Goal: Task Accomplishment & Management: Complete application form

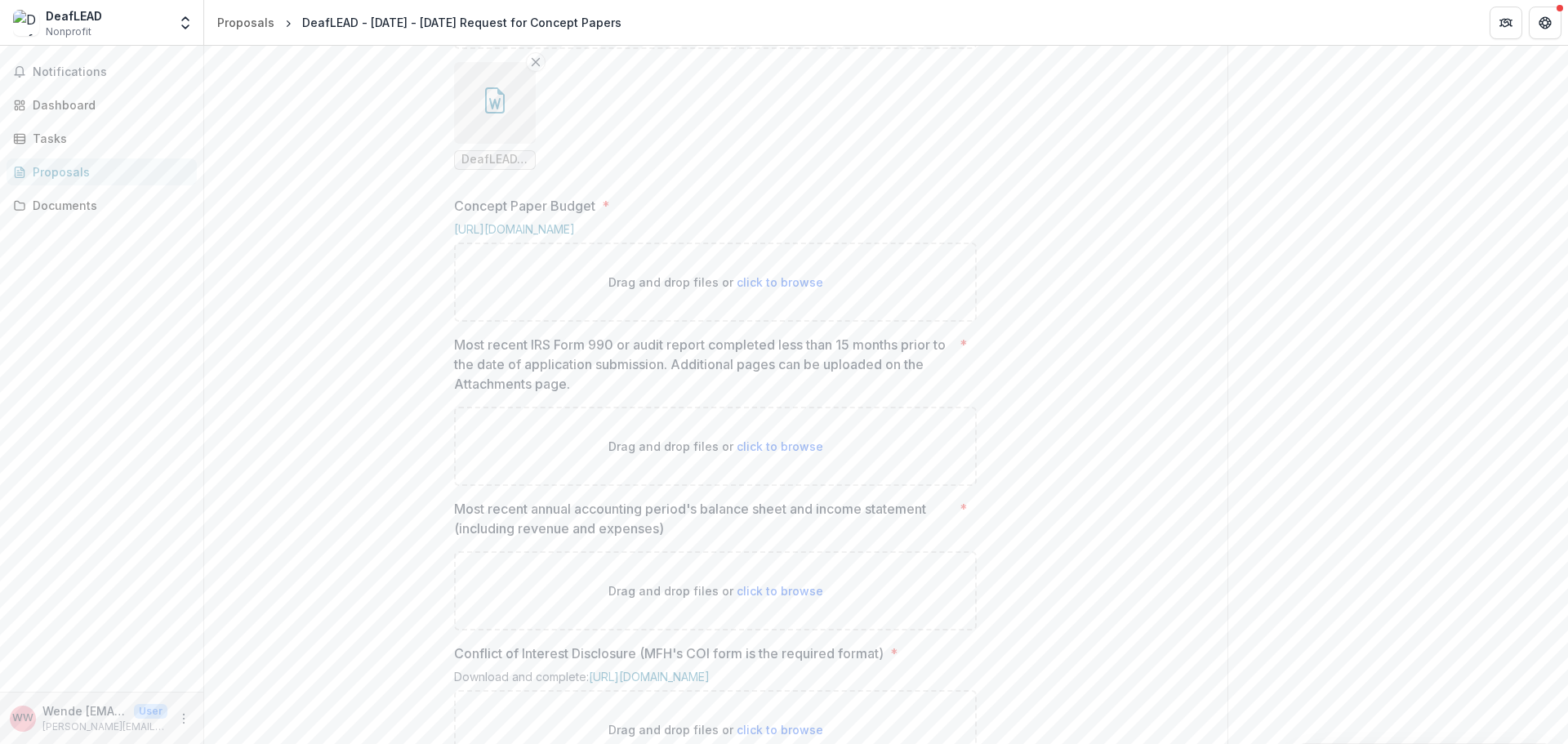
scroll to position [879, 0]
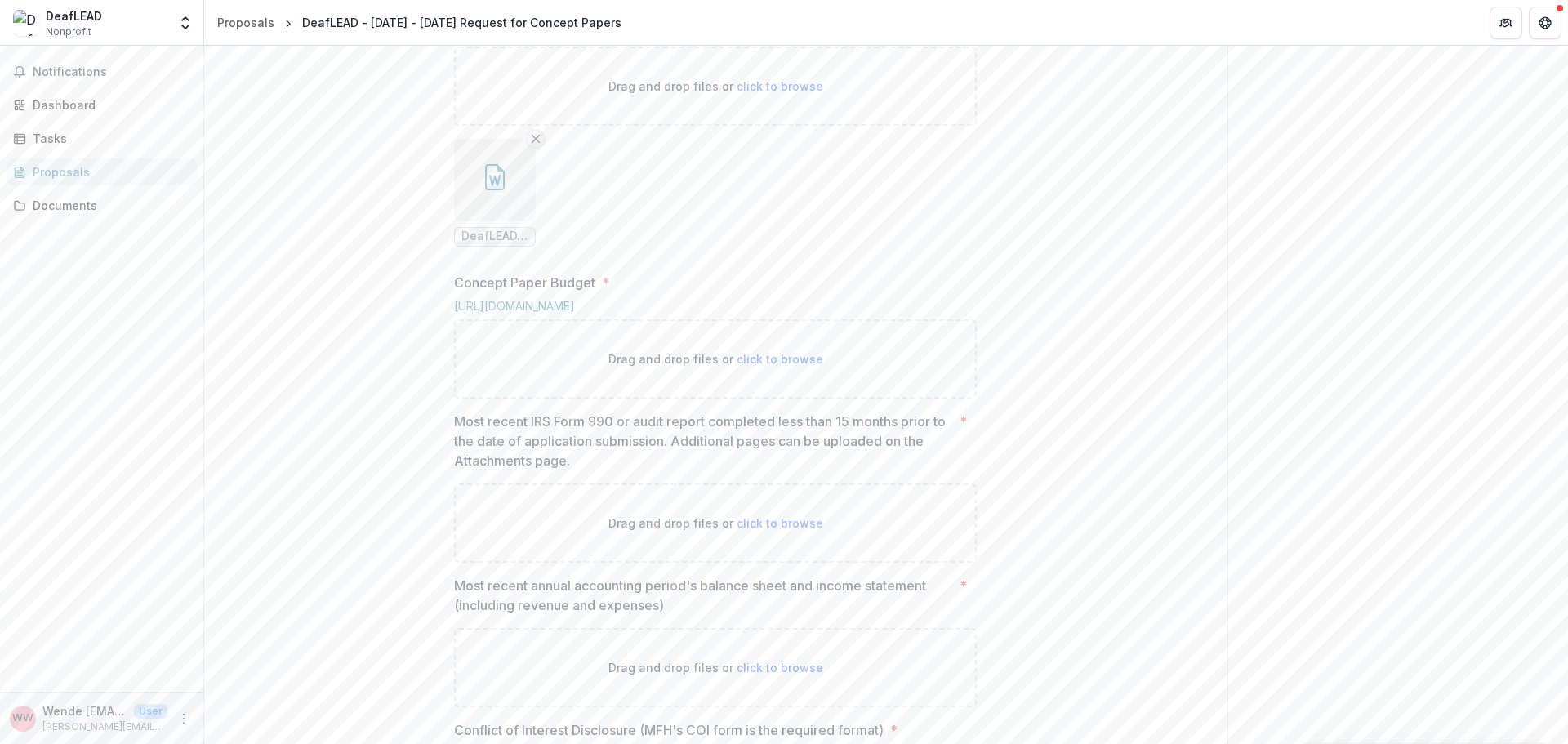
click at [536, 145] on icon "Remove File" at bounding box center [535, 138] width 13 height 13
click at [575, 313] on link "[URL][DOMAIN_NAME]" at bounding box center [514, 305] width 120 height 14
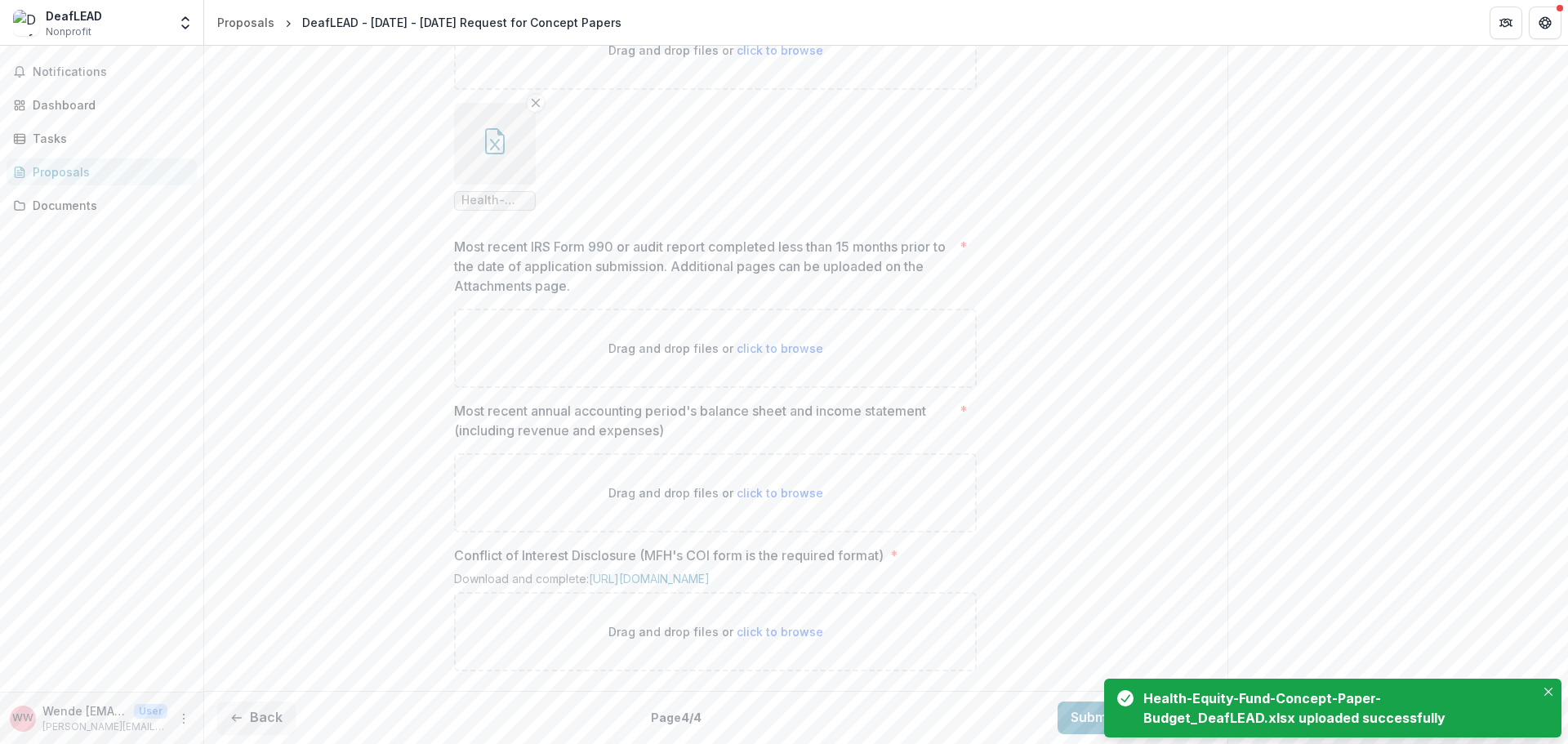
scroll to position [1340, 0]
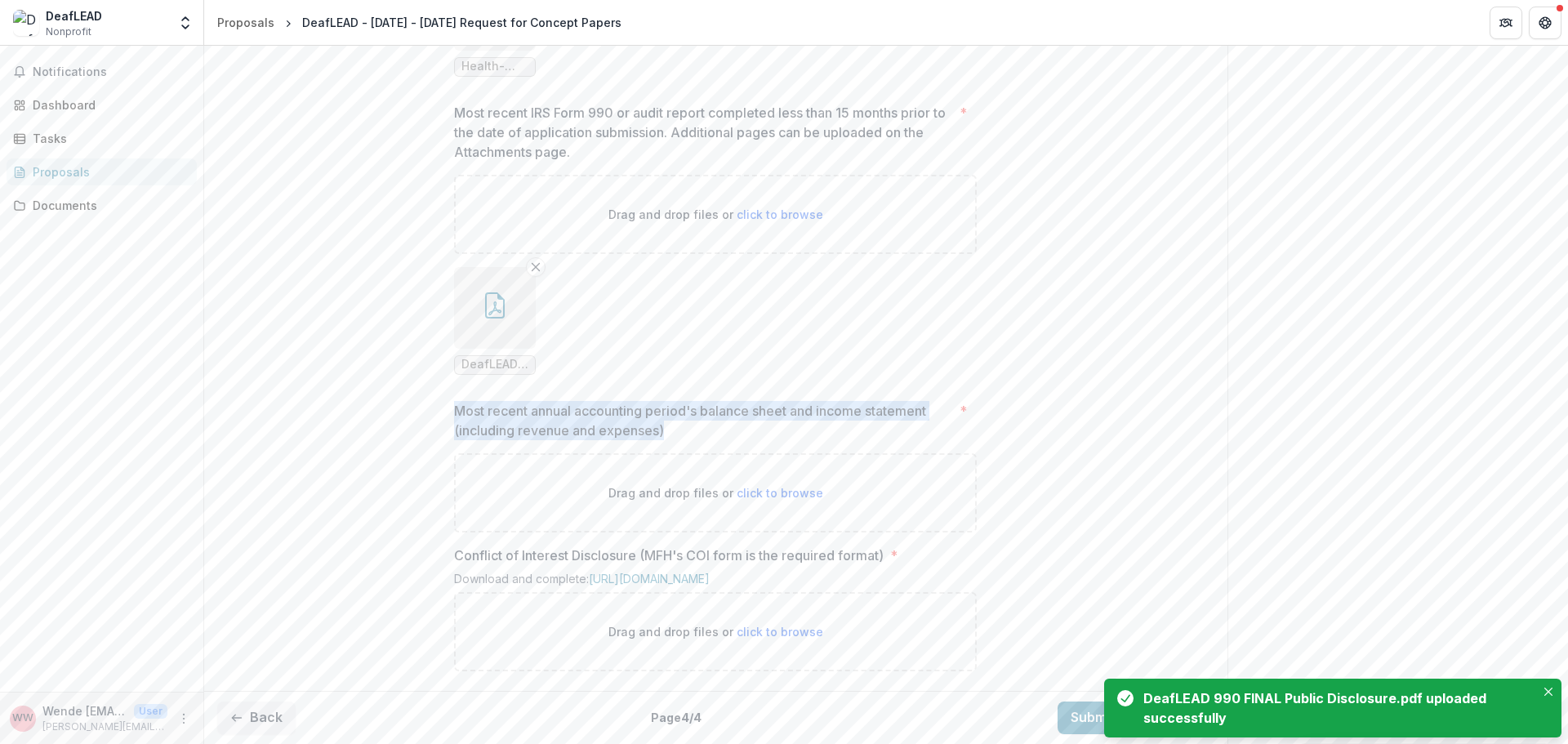
drag, startPoint x: 670, startPoint y: 549, endPoint x: 438, endPoint y: 531, distance: 232.7
copy p "Most recent annual accounting period's balance sheet and income statement (incl…"
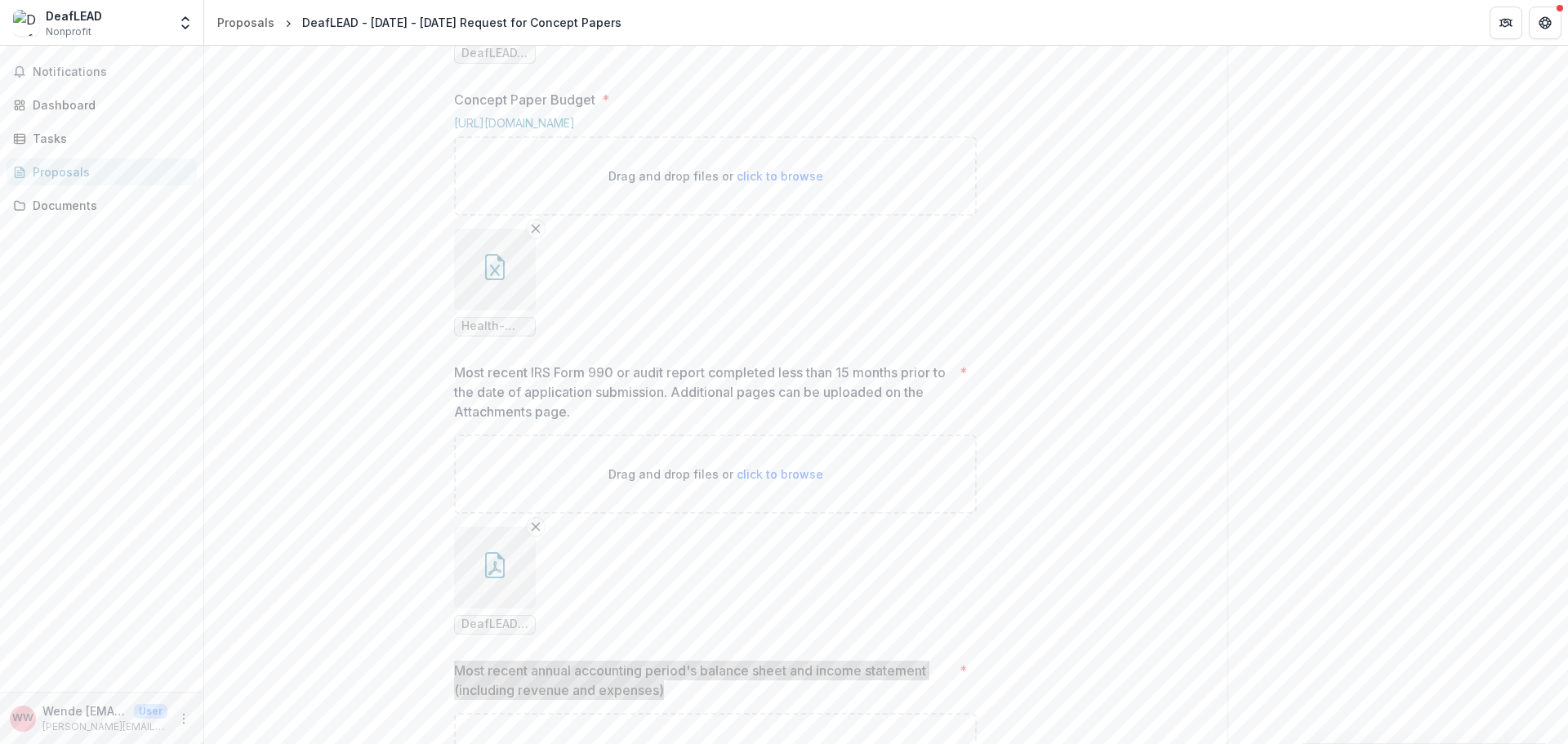
scroll to position [1474, 0]
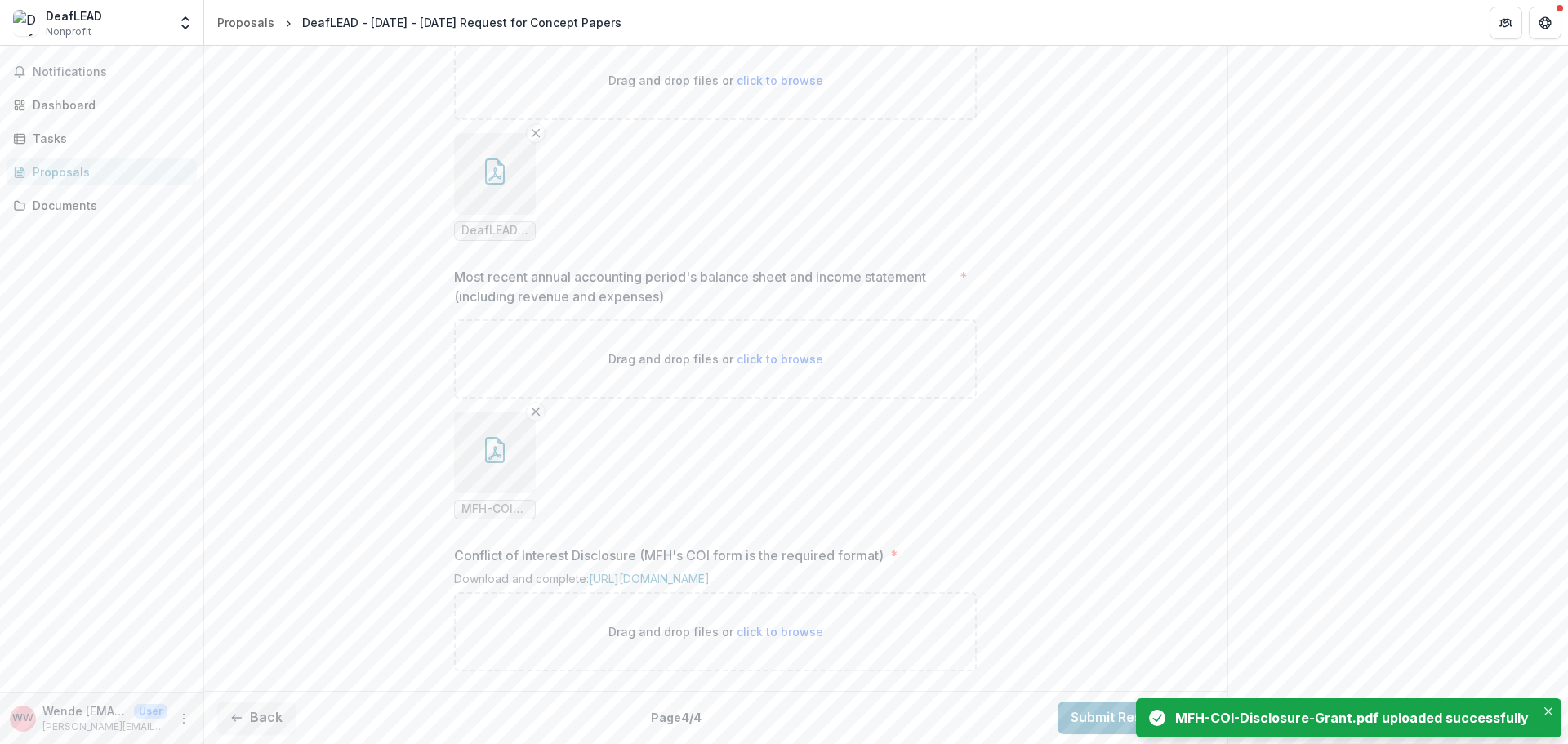
scroll to position [1608, 0]
click at [537, 406] on icon "Remove File" at bounding box center [535, 411] width 13 height 13
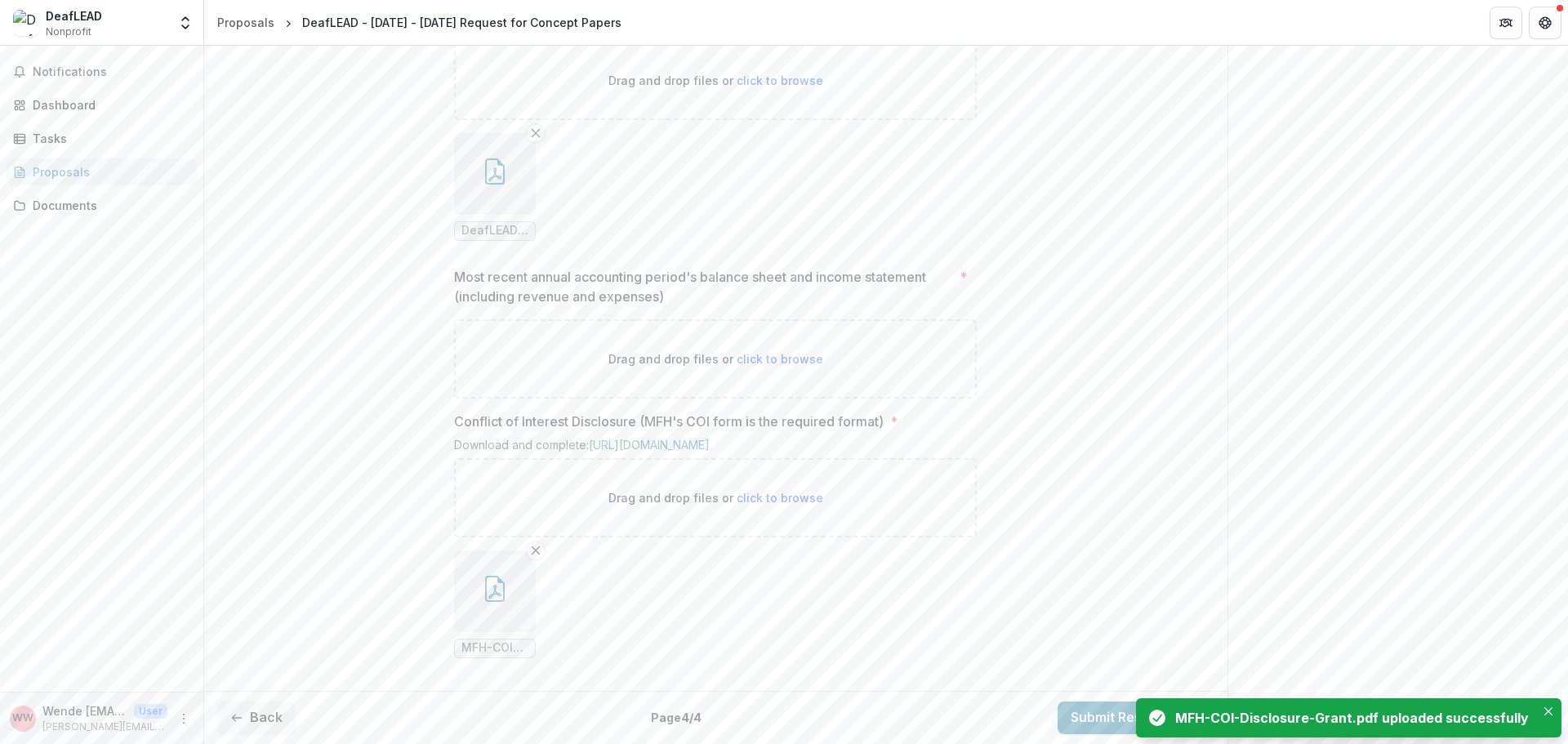
scroll to position [1444, 0]
click at [63, 204] on div "Documents" at bounding box center [109, 205] width 151 height 17
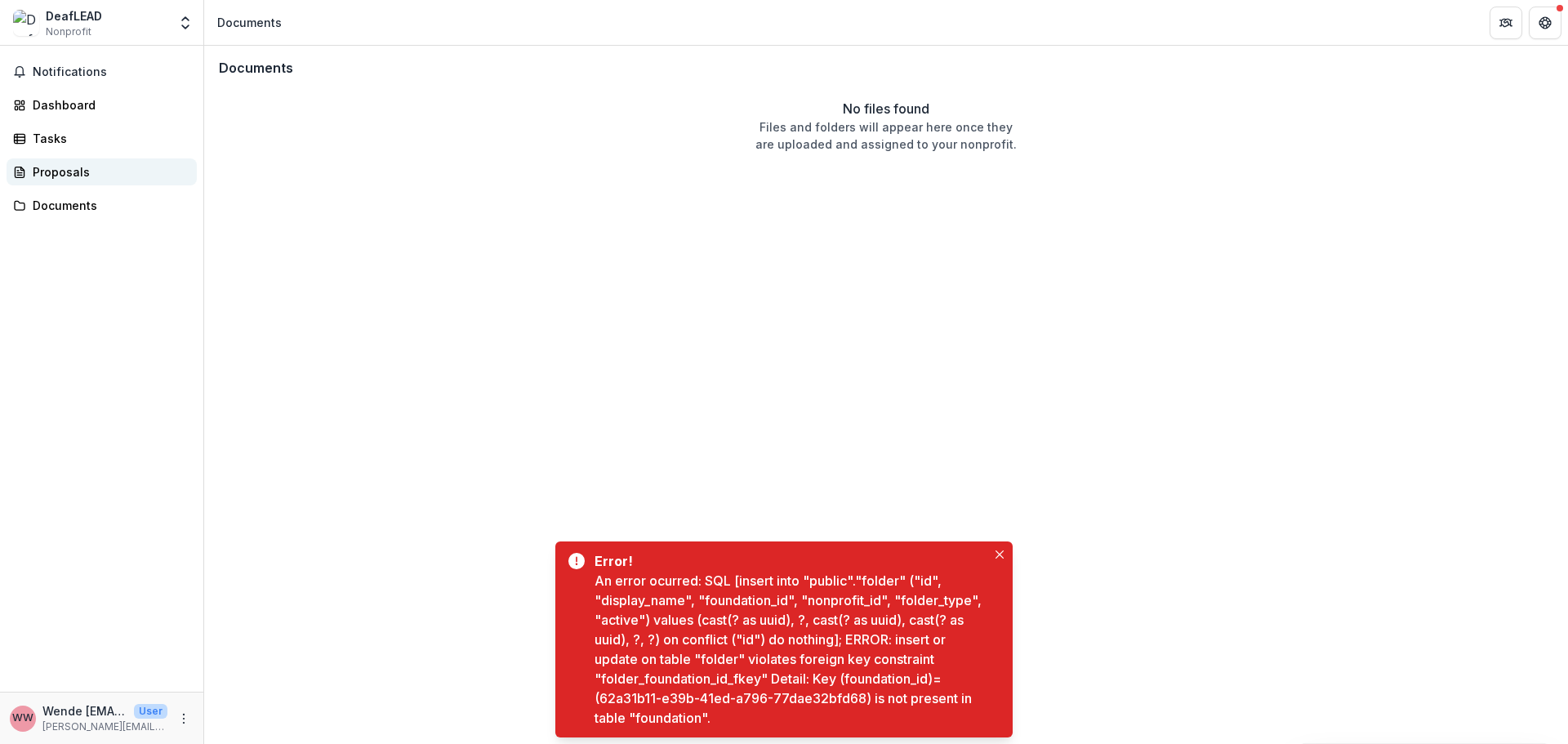
click at [62, 170] on div "Proposals" at bounding box center [109, 172] width 151 height 17
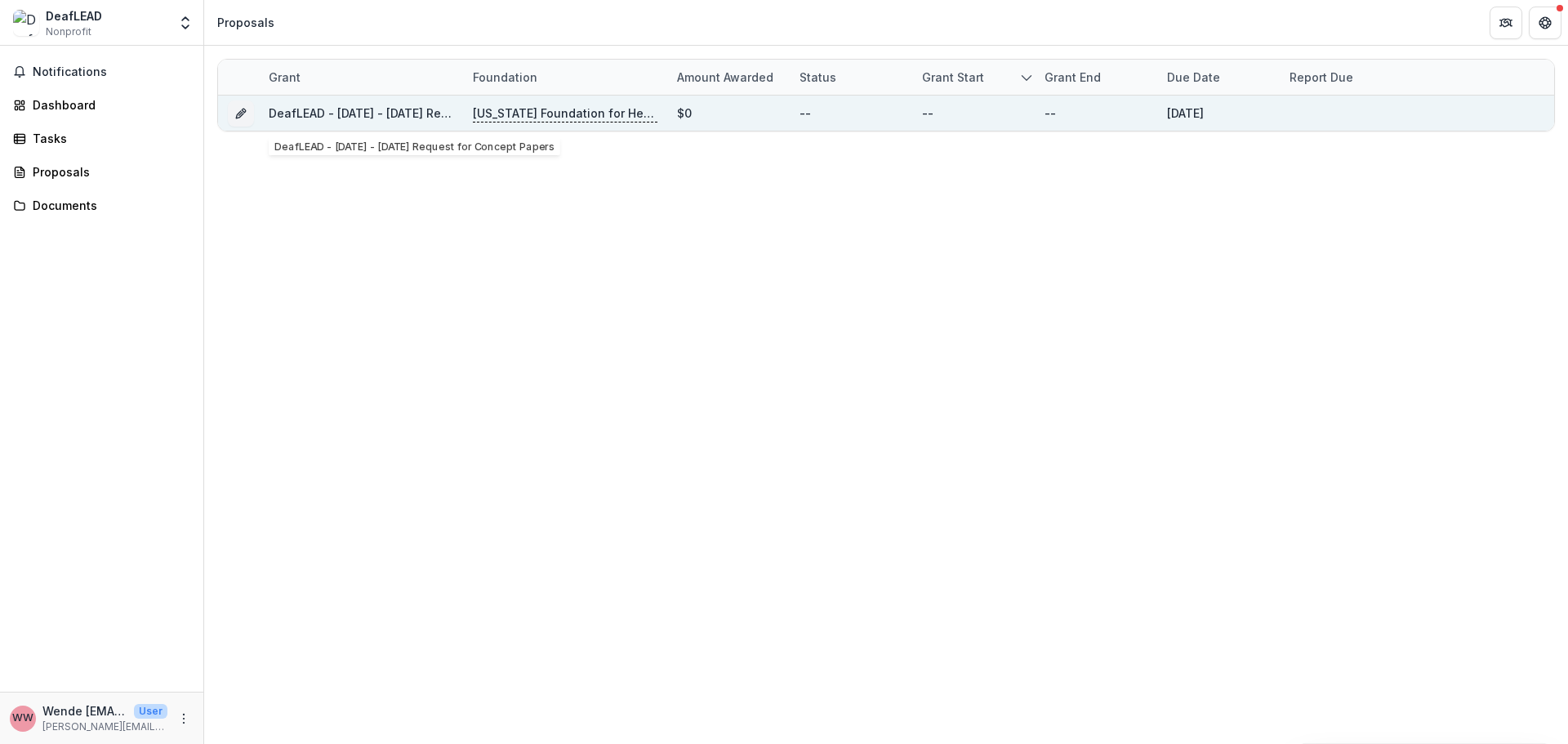
click at [515, 114] on p "[US_STATE] Foundation for Health" at bounding box center [565, 113] width 185 height 18
click at [367, 118] on link "DeafLEAD - [DATE] - [DATE] Request for Concept Papers" at bounding box center [428, 113] width 319 height 14
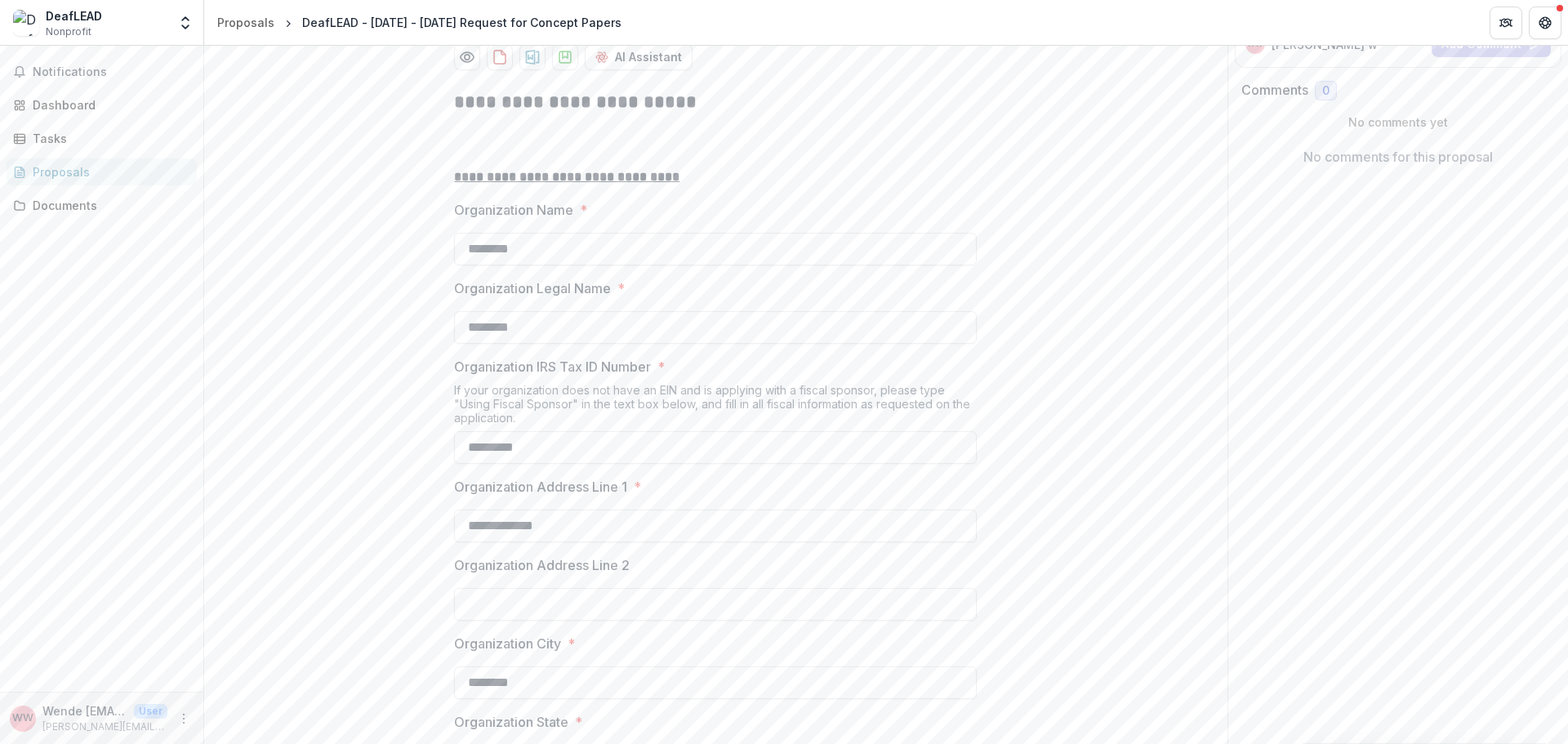
scroll to position [327, 0]
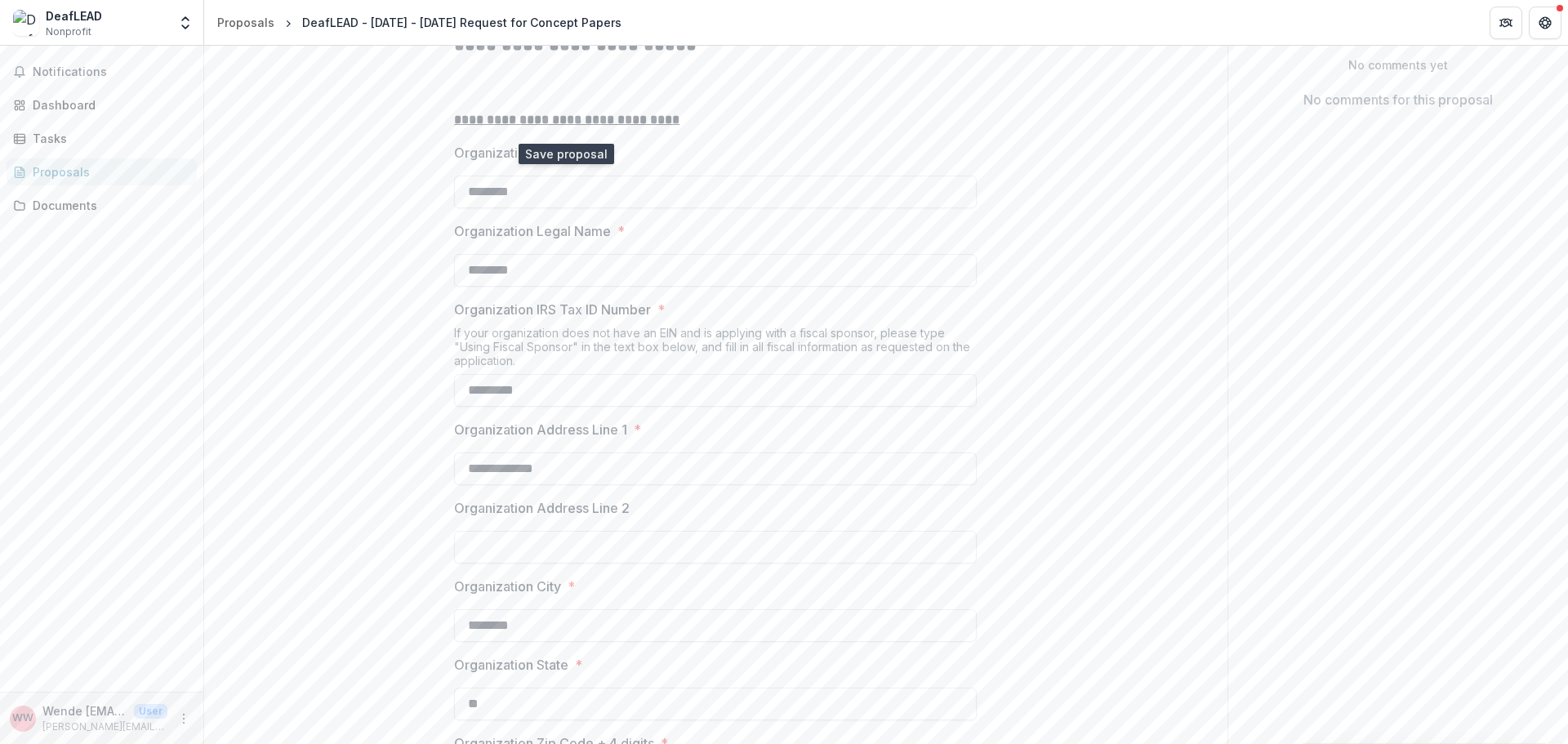
click at [569, 6] on icon "download-proposal" at bounding box center [564, -1] width 11 height 11
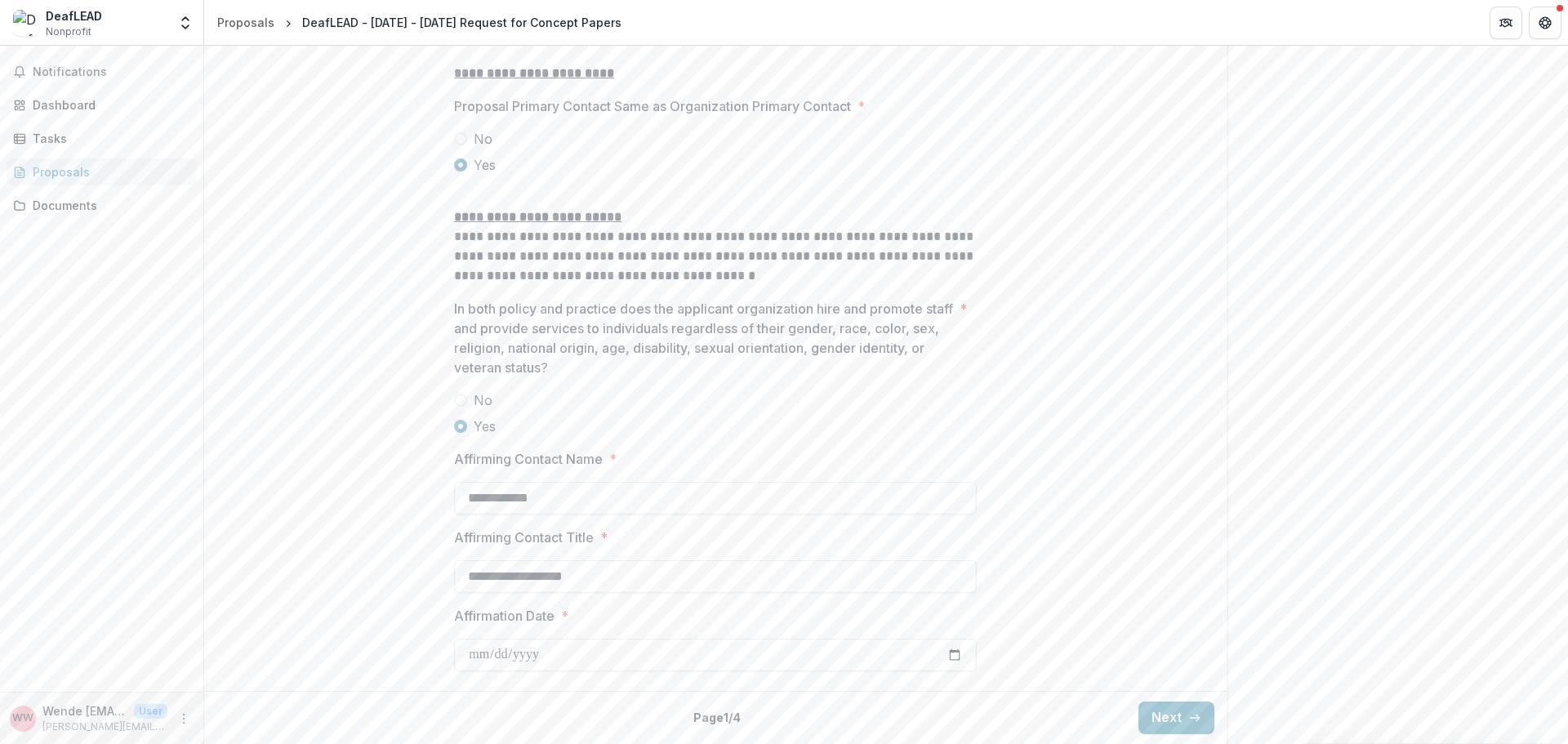
scroll to position [2129, 0]
click at [1212, 725] on div "Back Page 1 / 4 Next" at bounding box center [716, 717] width 1023 height 53
click at [1183, 719] on button "Next" at bounding box center [1177, 718] width 76 height 33
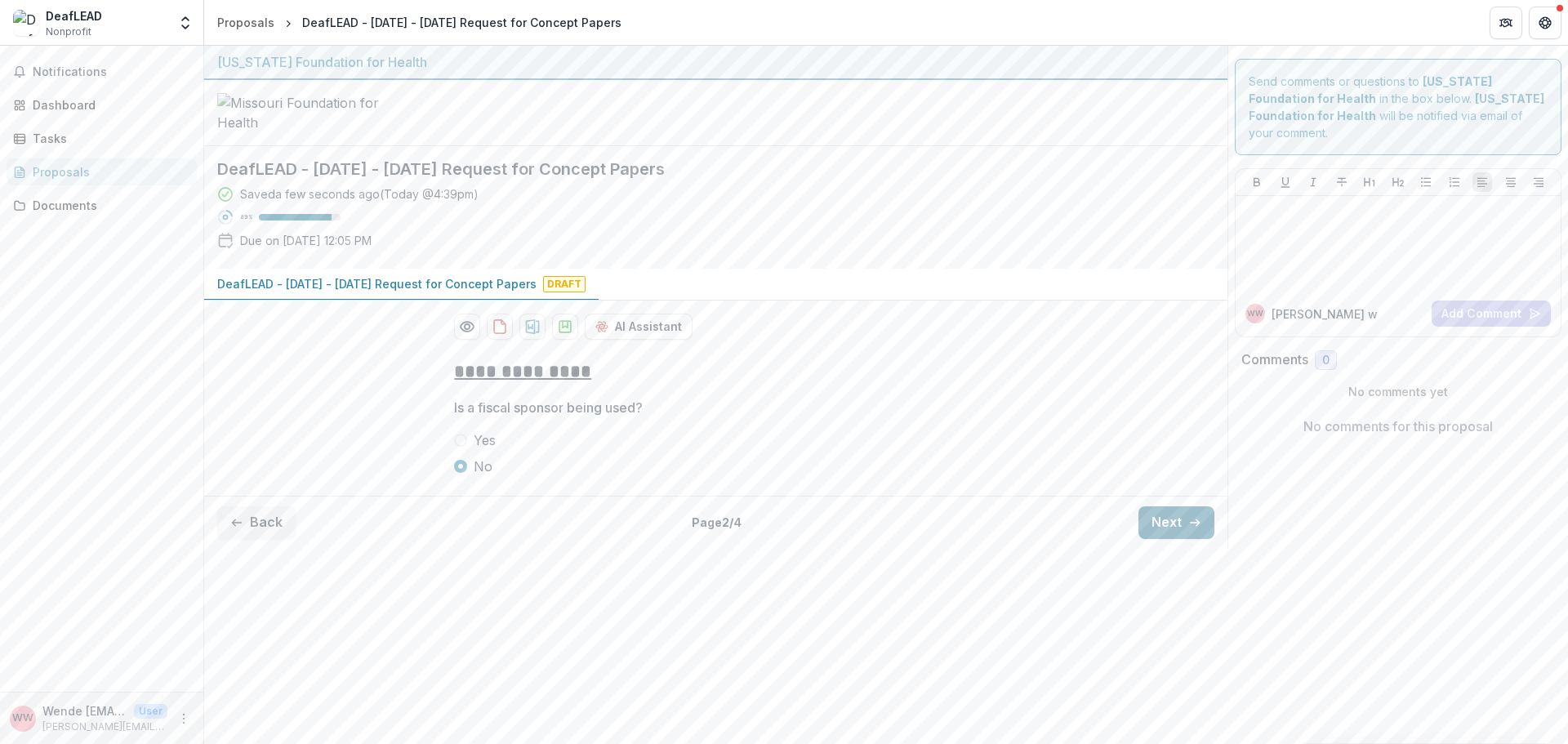
click at [1198, 539] on button "Next" at bounding box center [1177, 523] width 76 height 33
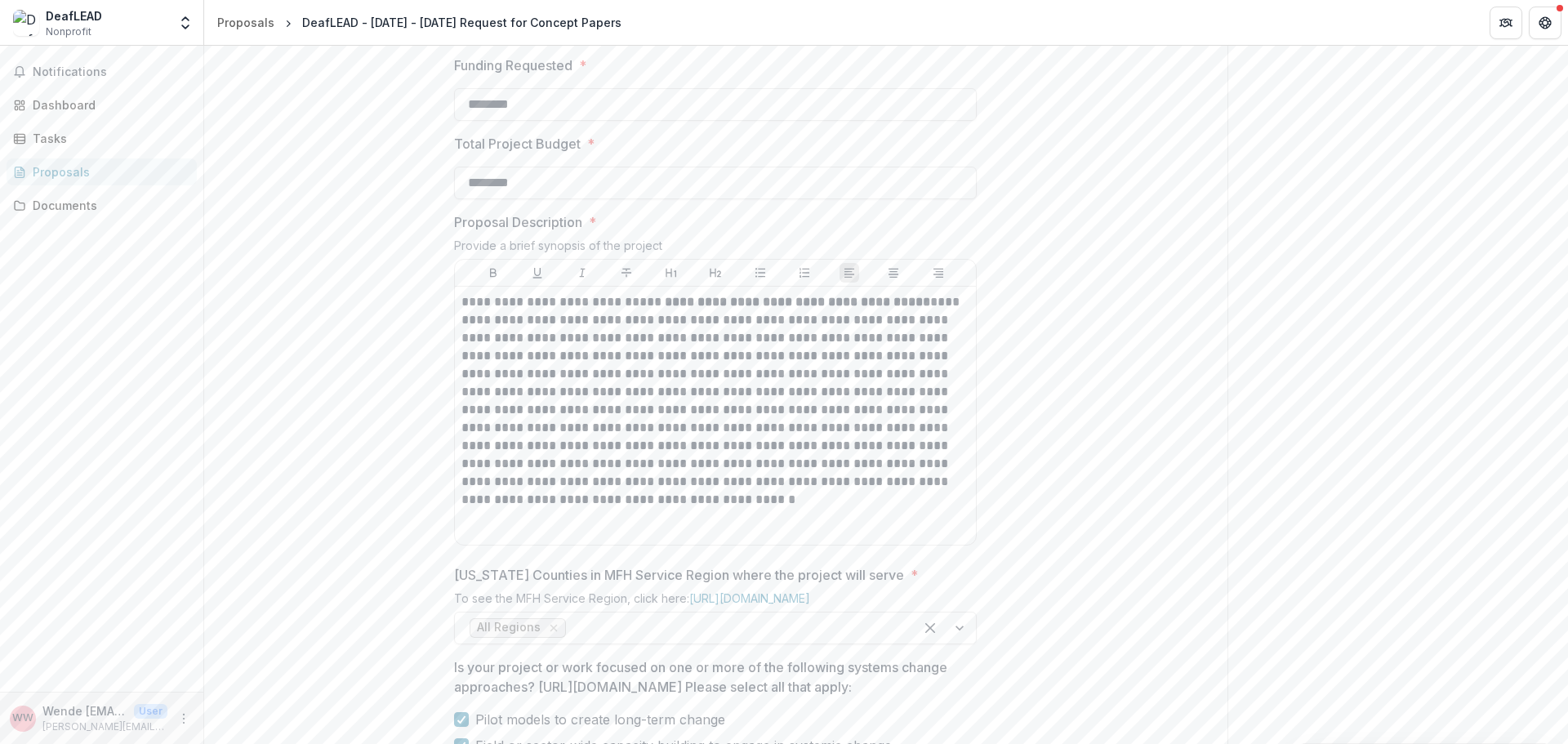
scroll to position [408, 0]
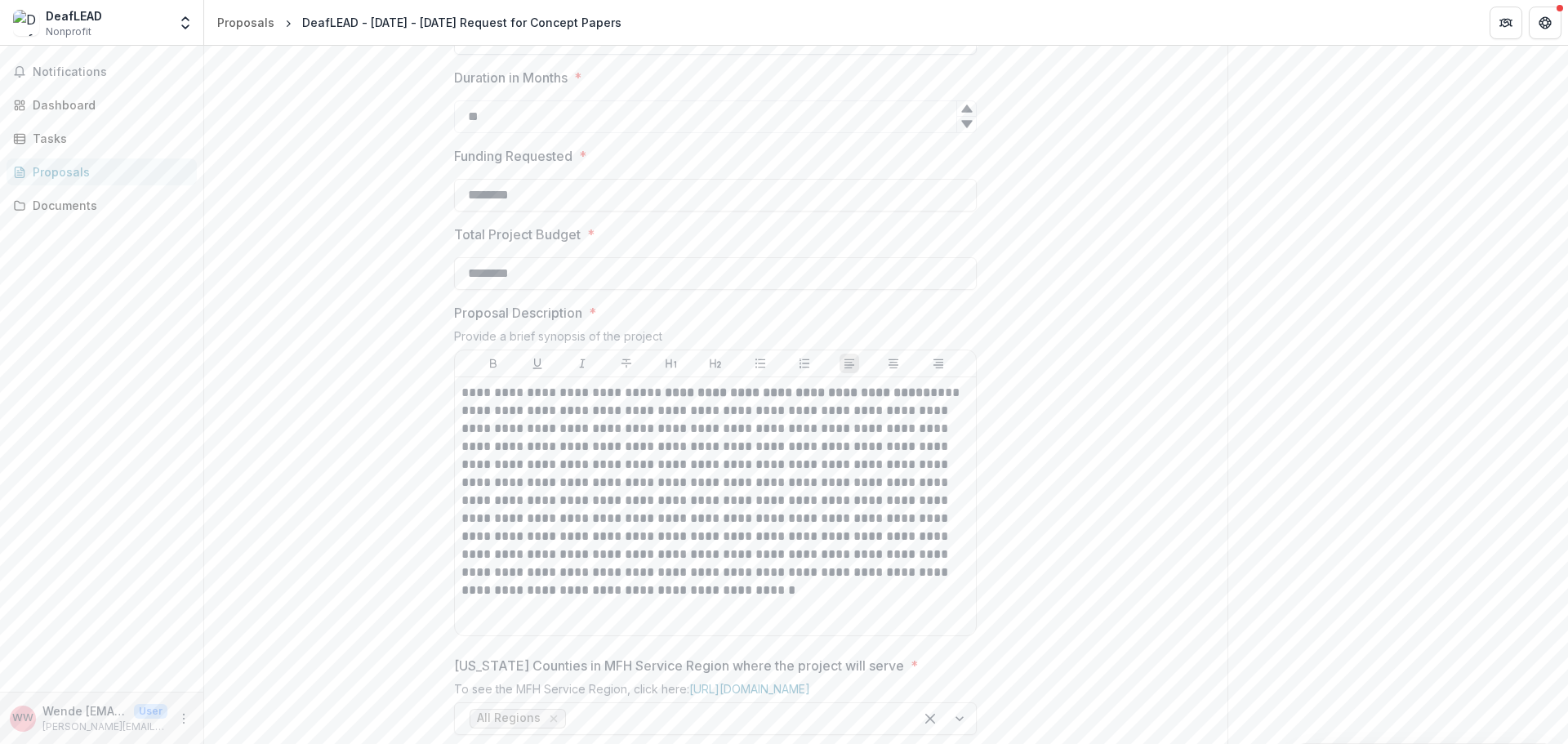
click at [546, 55] on input "Proposal Title *" at bounding box center [715, 38] width 523 height 33
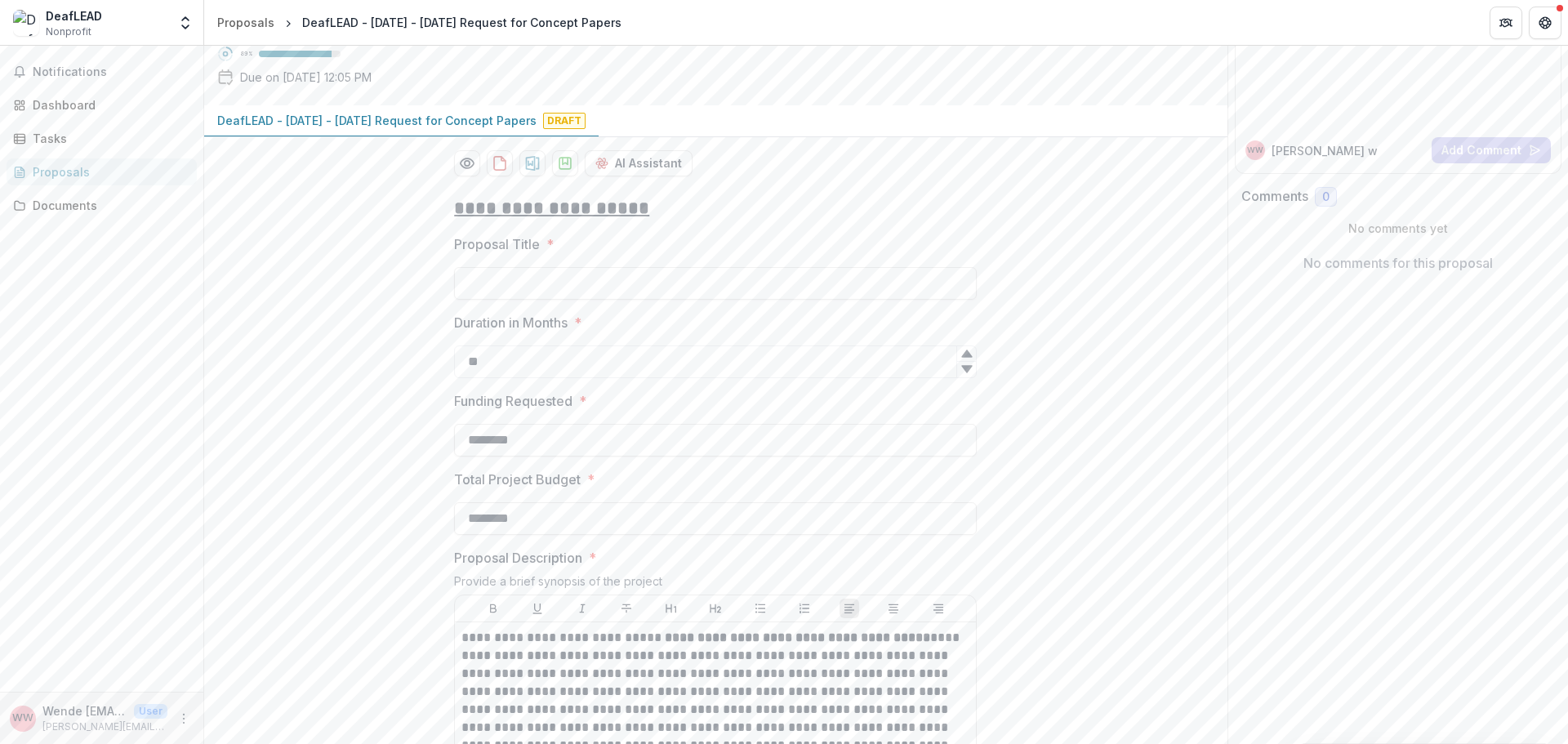
scroll to position [0, 0]
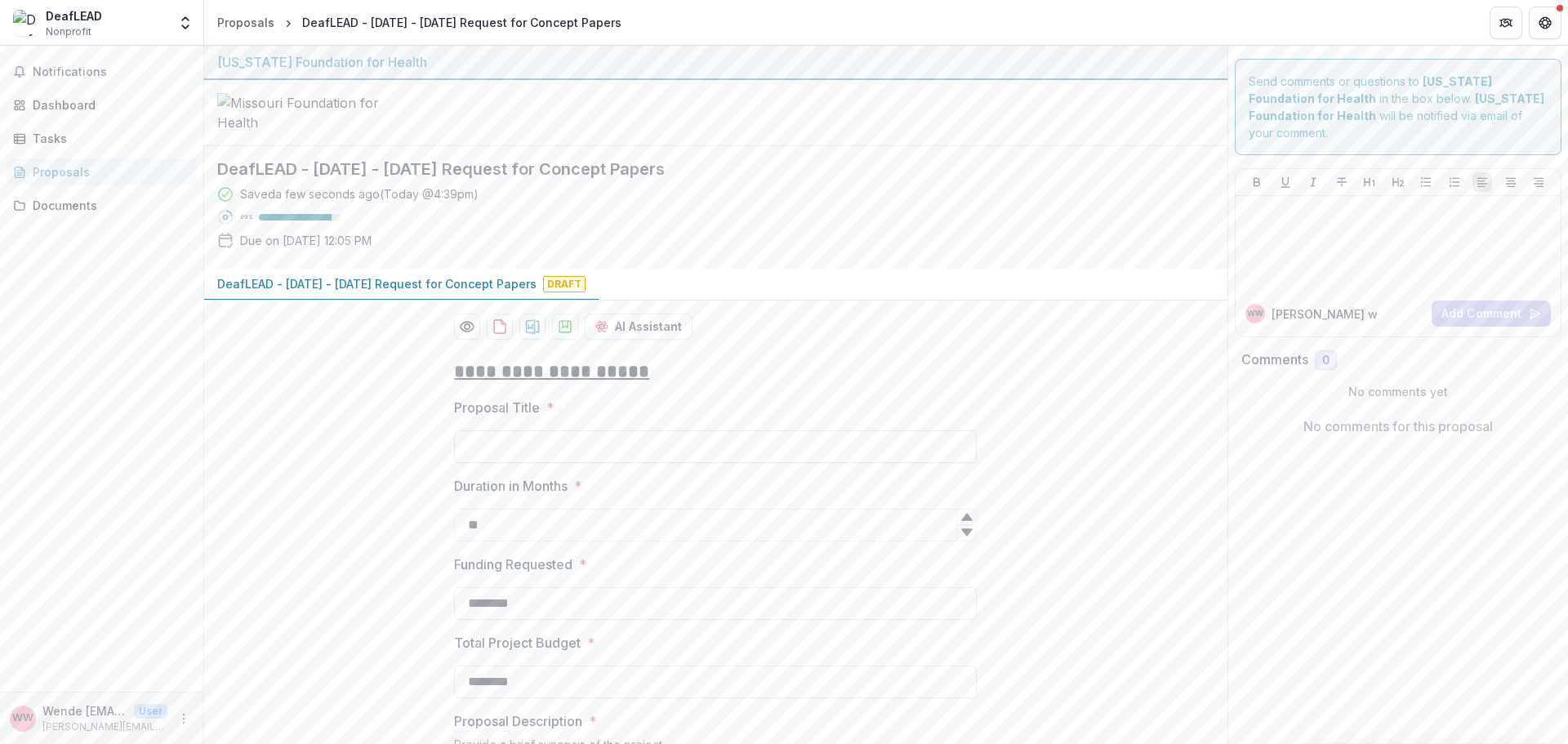
click at [526, 463] on input "Proposal Title *" at bounding box center [715, 446] width 523 height 33
paste input "**********"
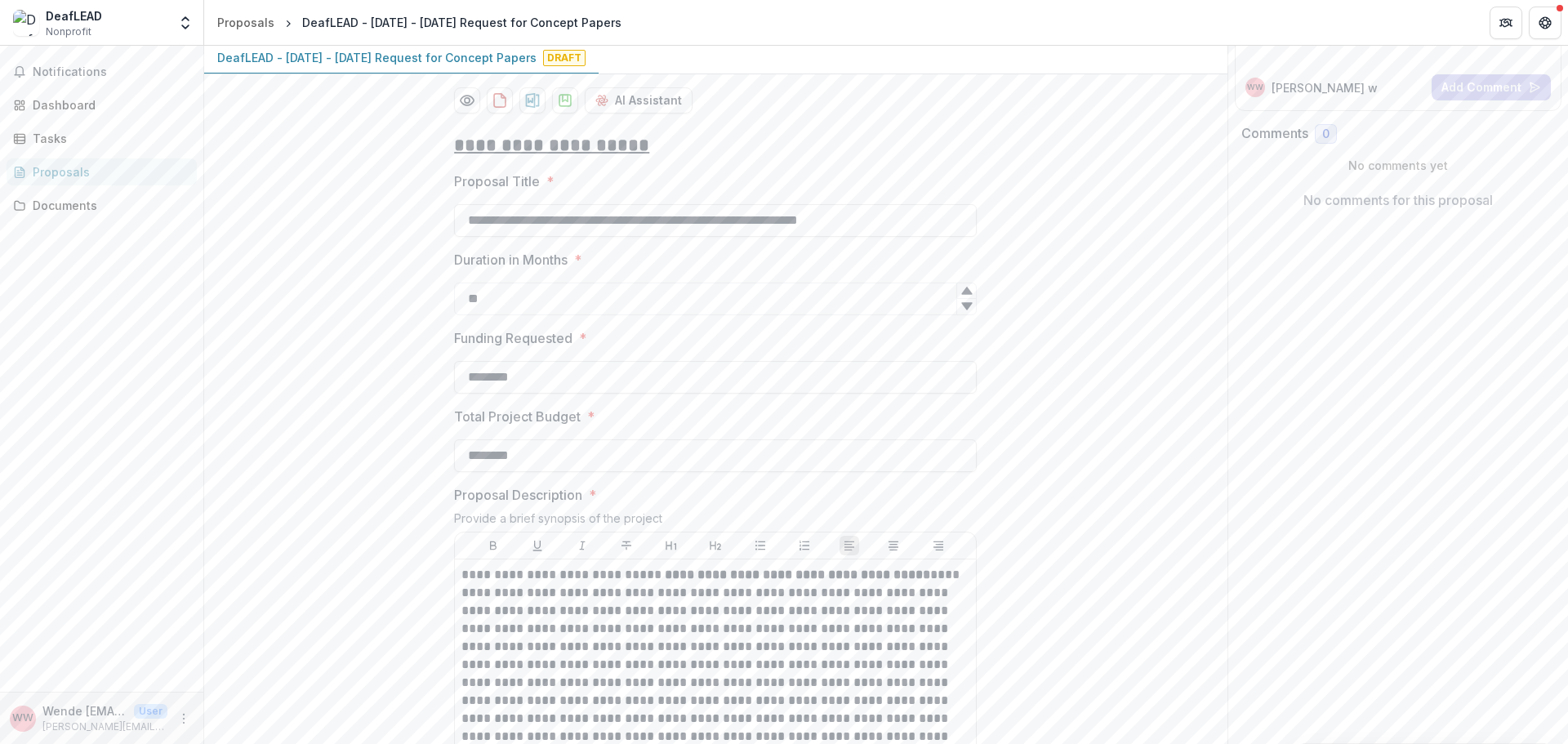
scroll to position [245, 0]
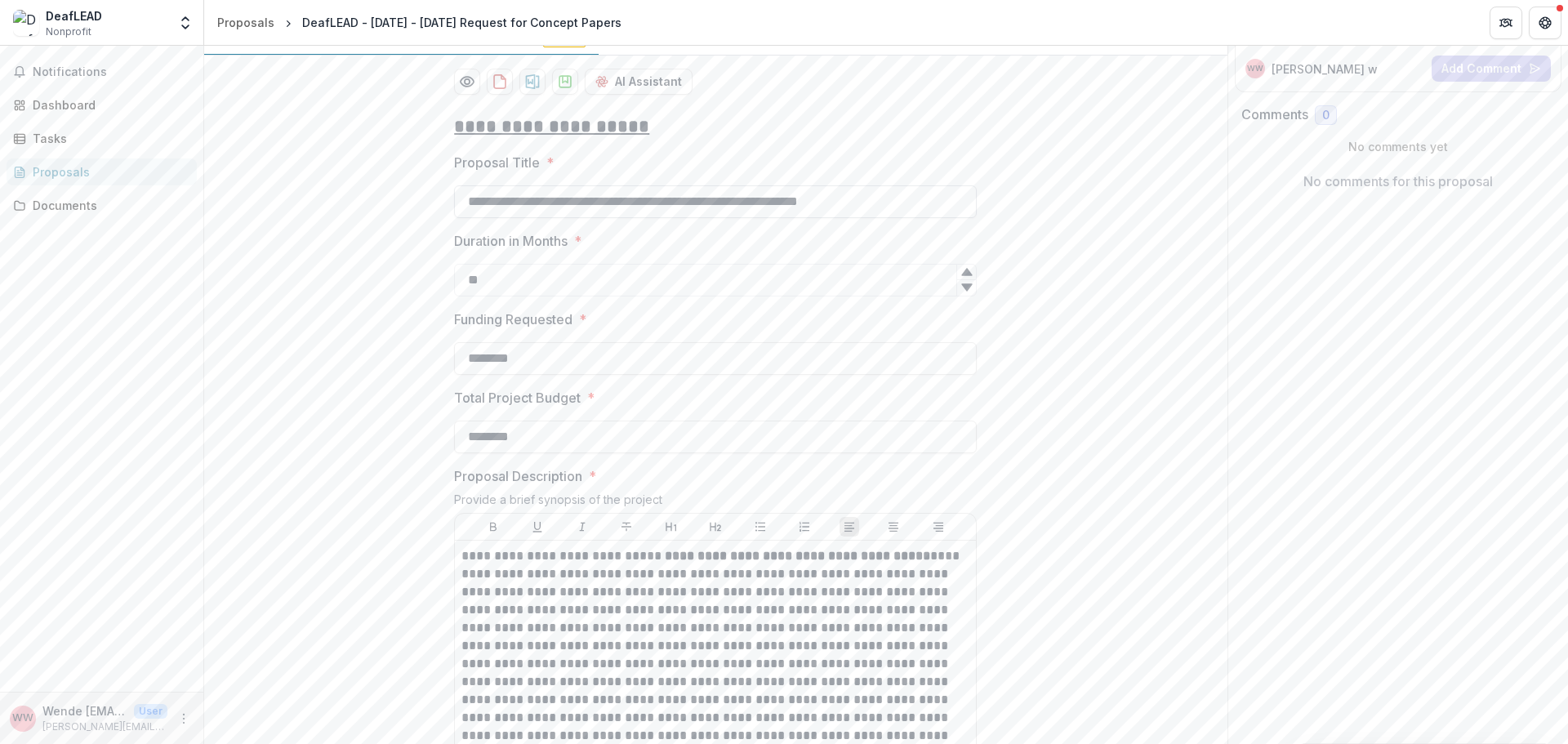
click at [466, 218] on input "**********" at bounding box center [715, 202] width 523 height 33
click at [477, 218] on input "**********" at bounding box center [715, 202] width 523 height 33
click at [456, 218] on input "**********" at bounding box center [715, 202] width 523 height 33
paste input "**********"
type input "**********"
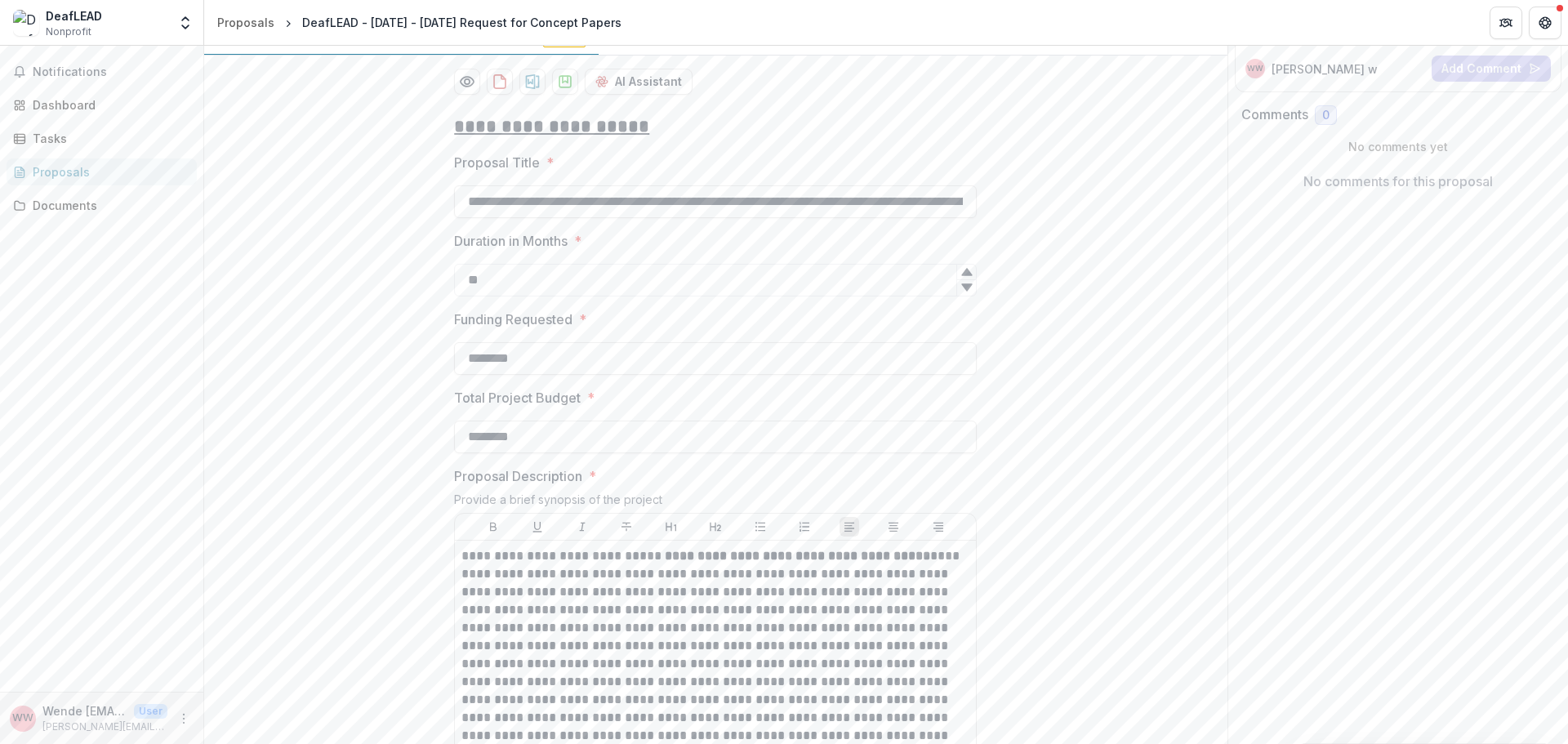
click at [719, 251] on label "Duration in Months *" at bounding box center [710, 240] width 513 height 20
click at [719, 296] on input "**" at bounding box center [715, 280] width 523 height 33
click at [713, 218] on input "**********" at bounding box center [715, 202] width 523 height 33
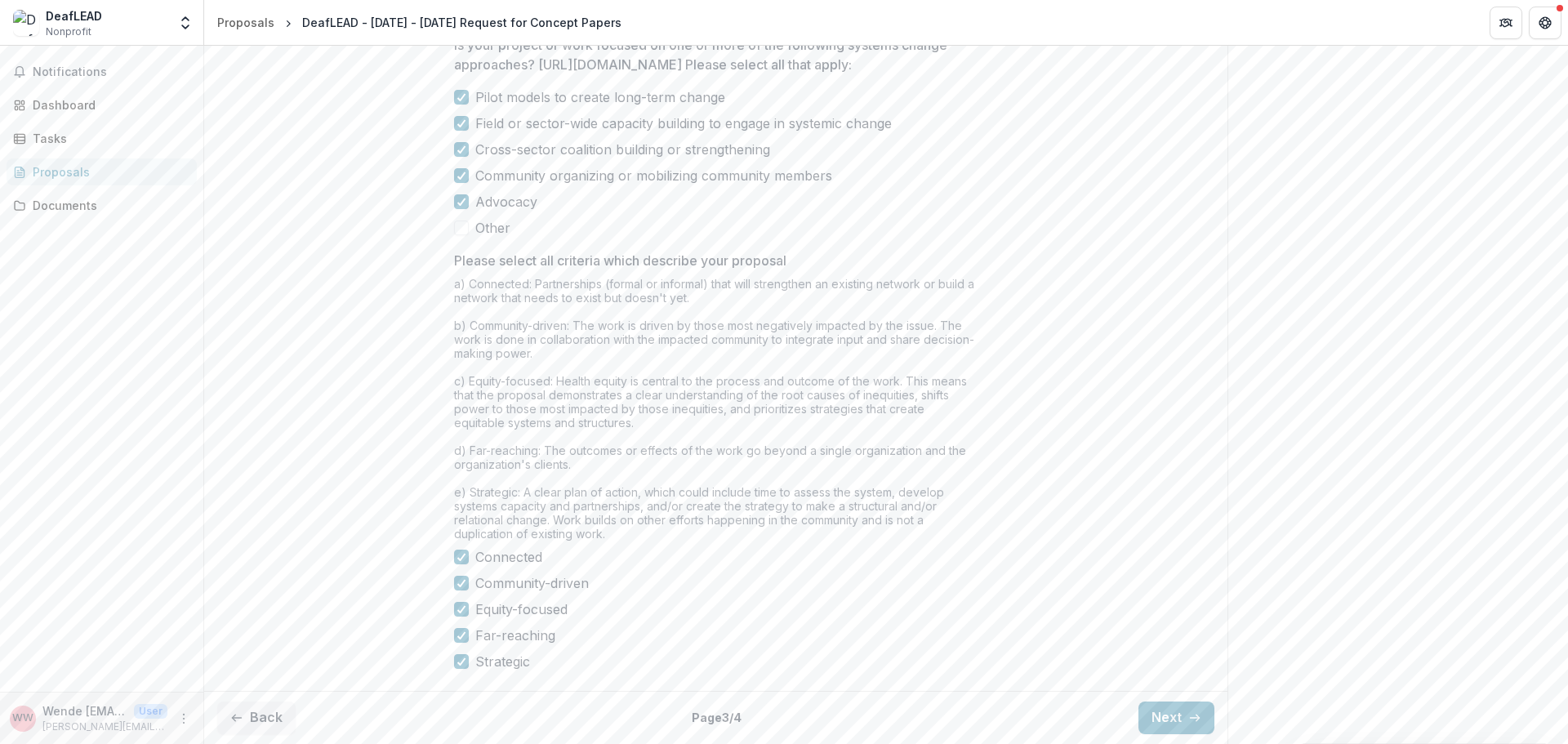
scroll to position [1265, 0]
click at [1146, 719] on button "Next" at bounding box center [1177, 718] width 76 height 33
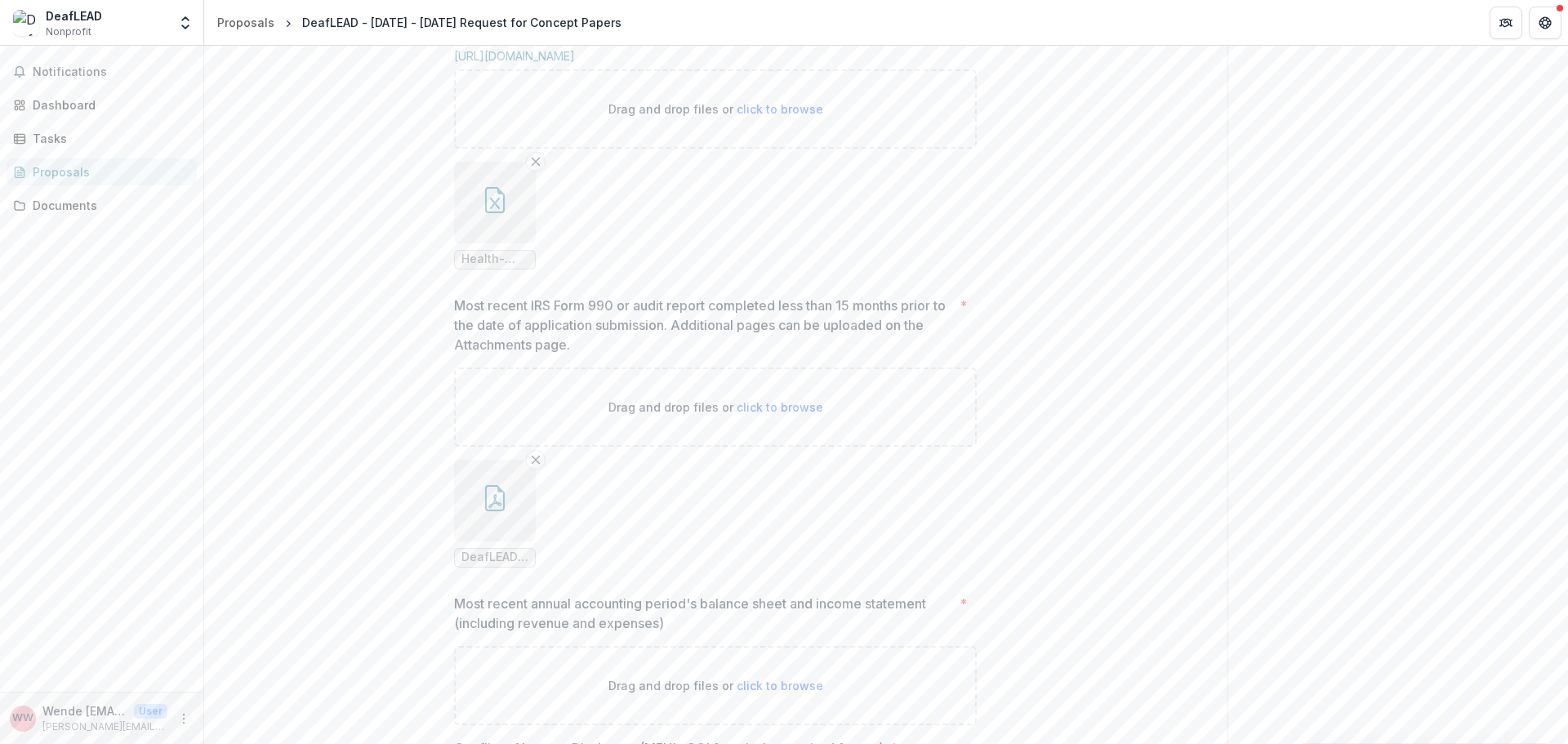
scroll to position [1102, 0]
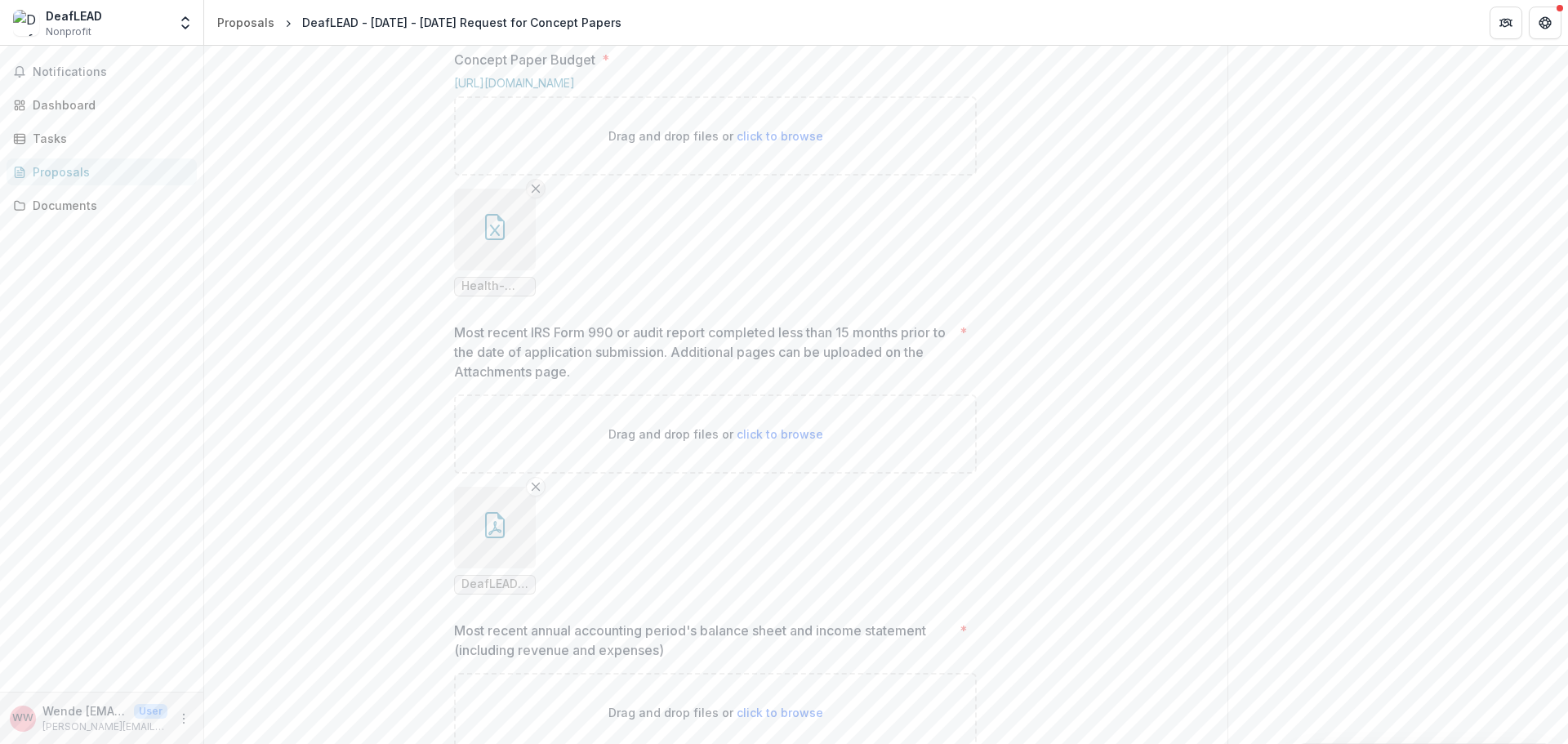
click at [533, 192] on line "Remove File" at bounding box center [536, 188] width 8 height 8
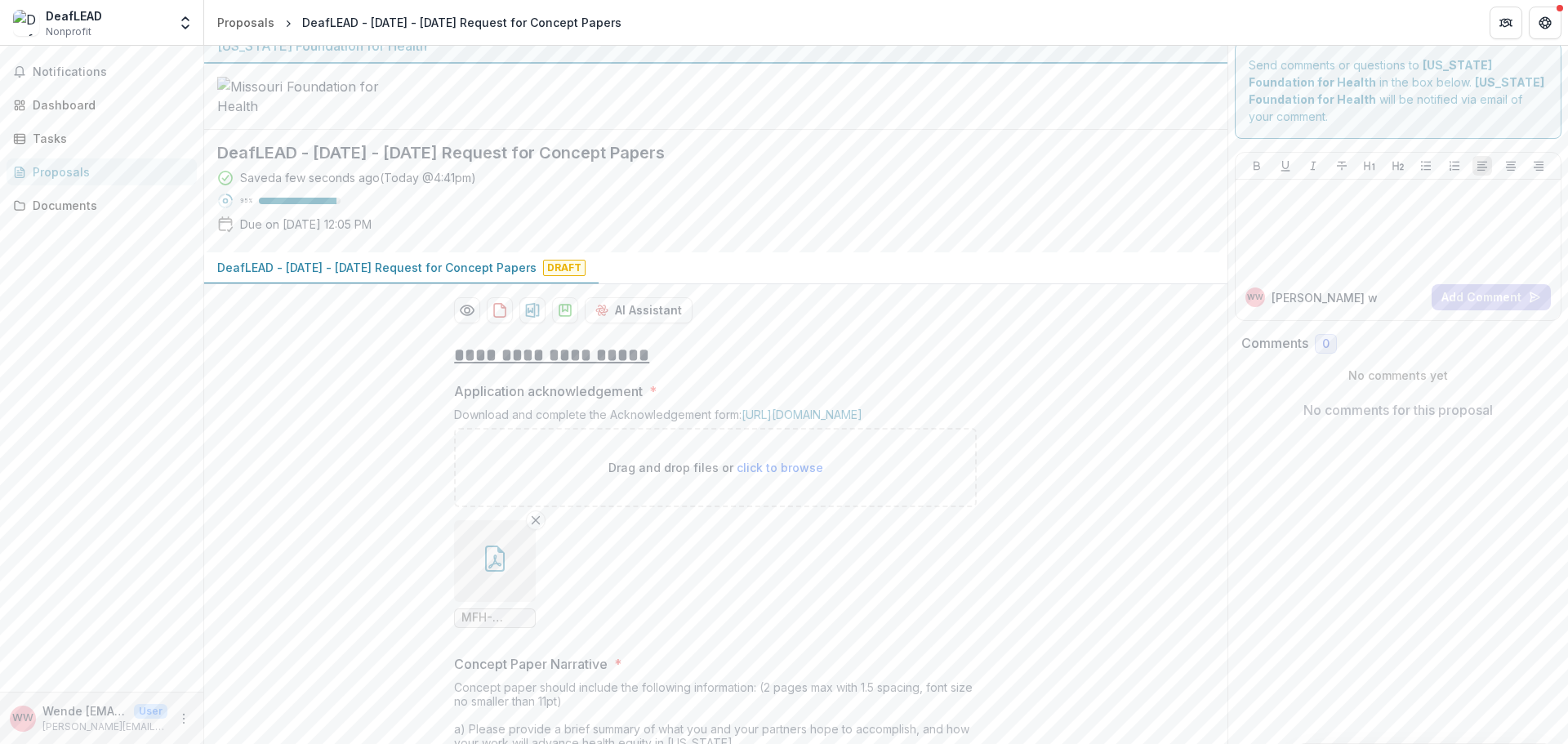
scroll to position [0, 0]
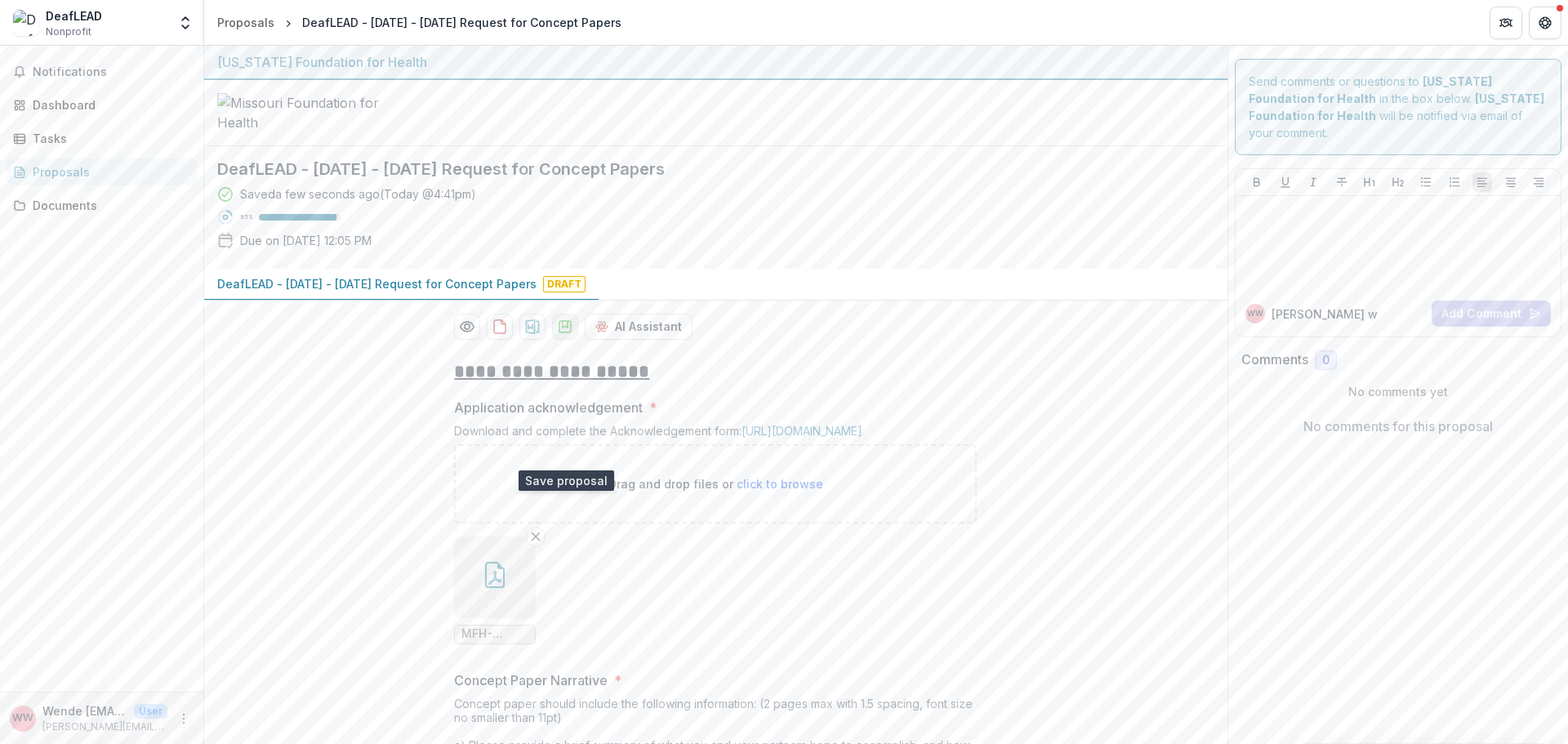
click at [565, 335] on icon "download-proposal" at bounding box center [565, 326] width 16 height 16
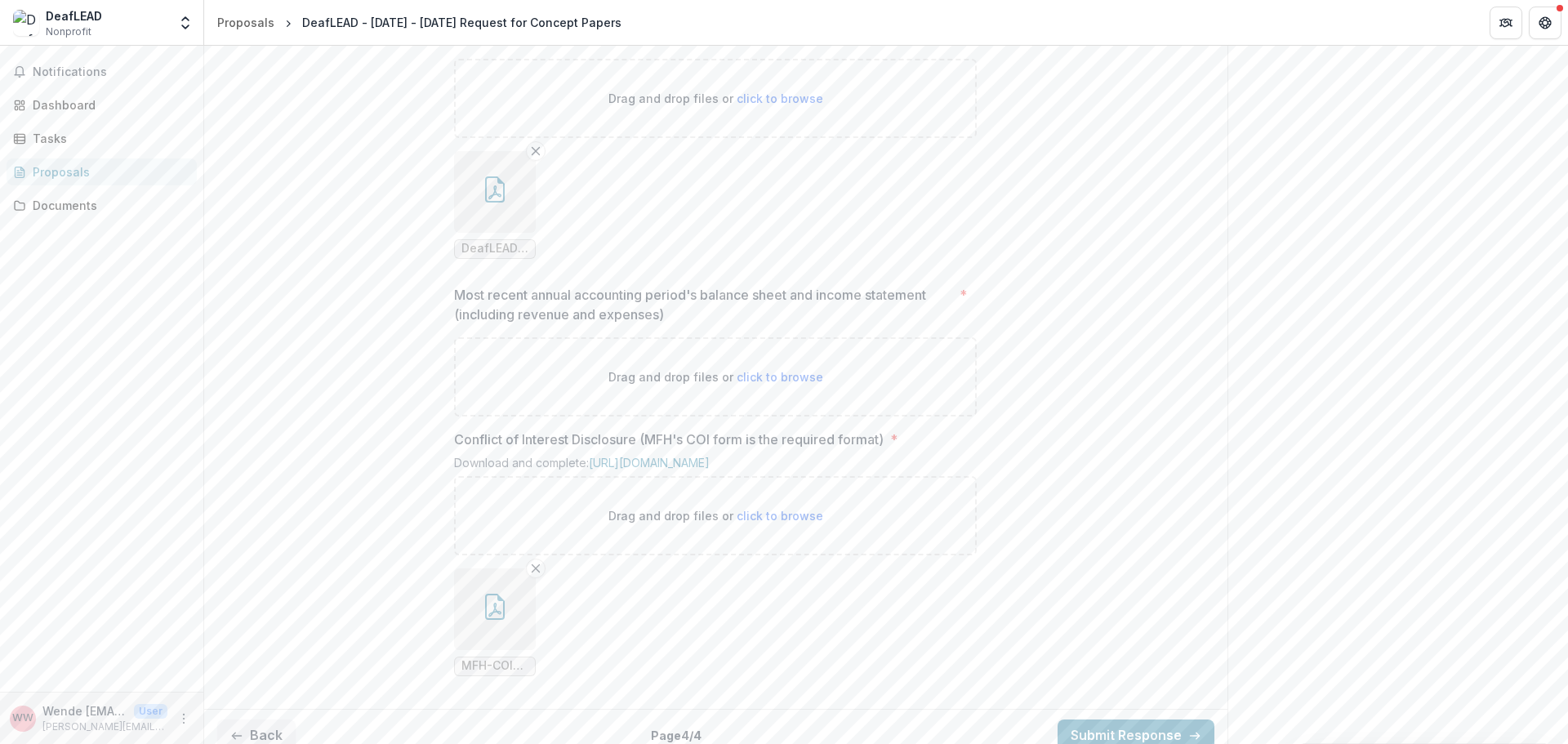
scroll to position [1608, 0]
